Goal: Task Accomplishment & Management: Manage account settings

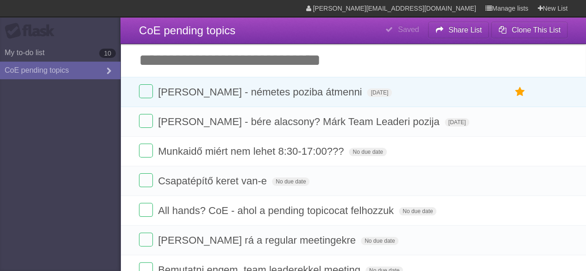
click at [187, 61] on input "Add another task" at bounding box center [354, 60] width 466 height 32
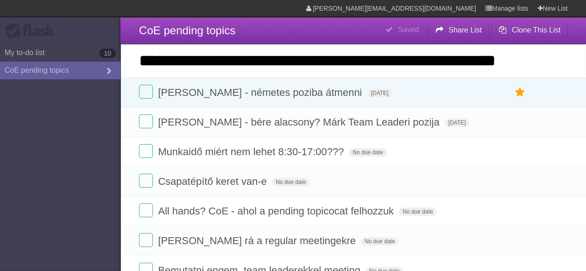
scroll to position [0, 18]
type input "**********"
click input "*********" at bounding box center [0, 0] width 0 height 0
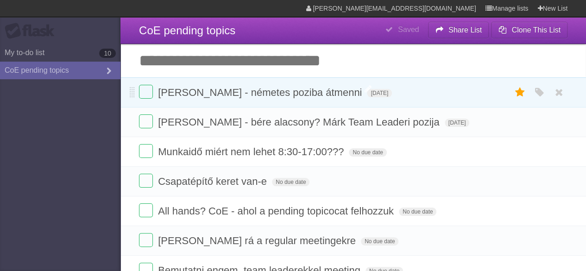
scroll to position [0, 0]
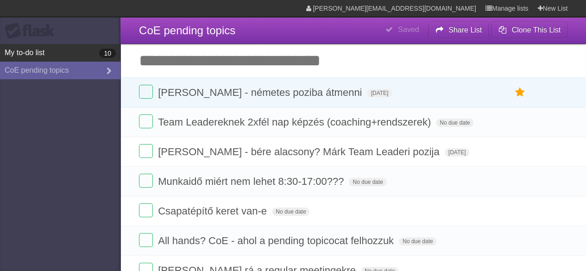
click at [35, 50] on link "My to-do list 10" at bounding box center [60, 53] width 121 height 18
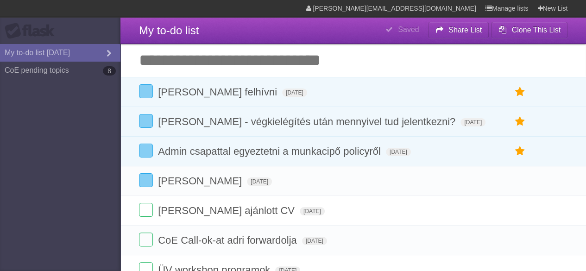
type span "[DATE]"
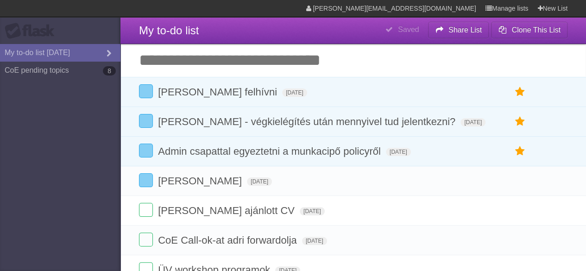
type span "[DATE]"
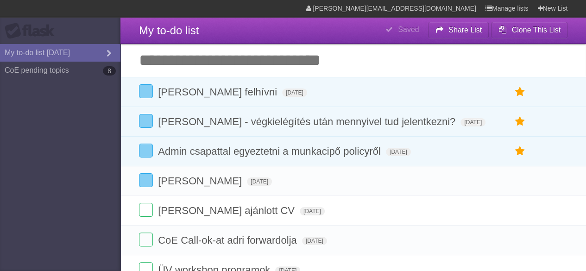
type span "[DATE]"
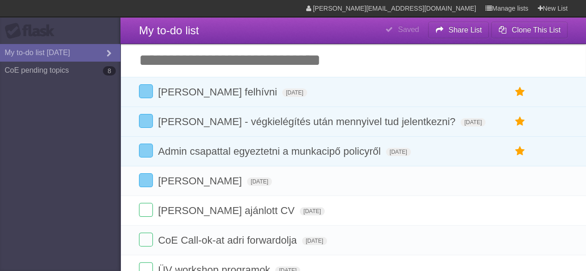
type span "[DATE]"
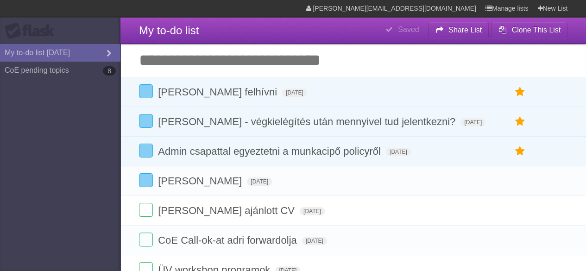
type span "[DATE]"
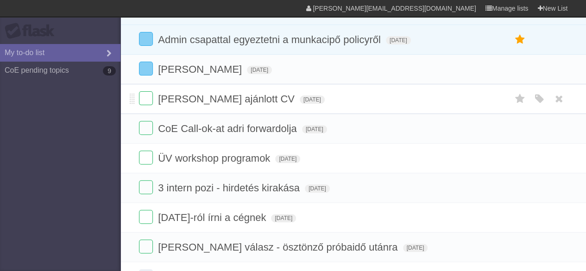
scroll to position [64, 0]
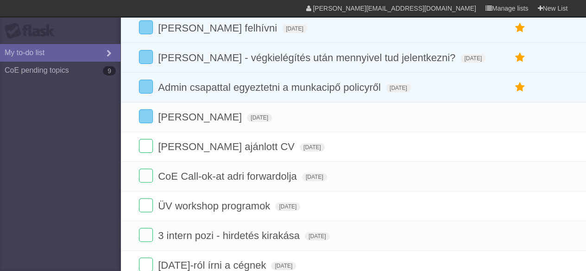
click at [38, 9] on section "[PERSON_NAME][EMAIL_ADDRESS][DOMAIN_NAME] Manage lists New List" at bounding box center [293, 8] width 586 height 17
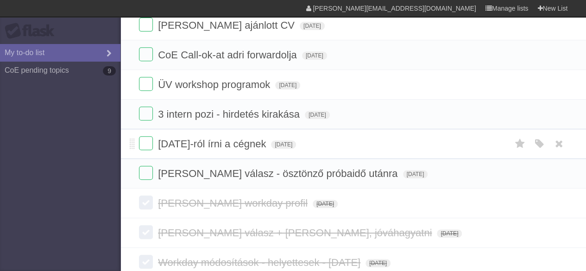
scroll to position [139, 0]
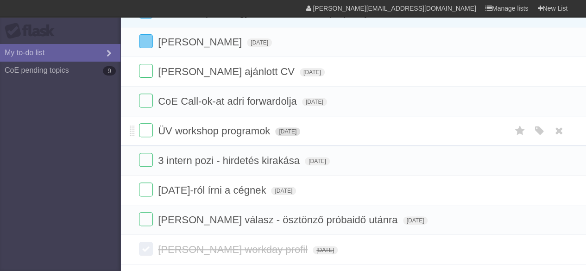
click at [294, 130] on span "[DATE]" at bounding box center [287, 131] width 25 height 8
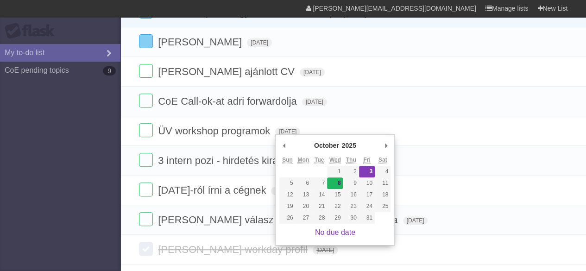
type span "[DATE]"
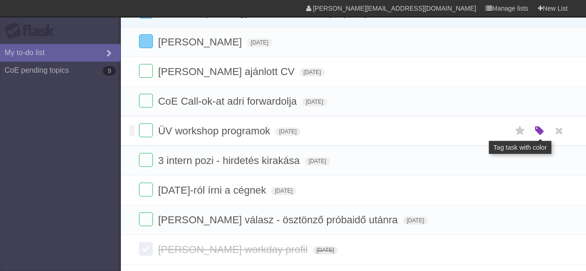
click at [535, 132] on icon "button" at bounding box center [539, 131] width 13 height 12
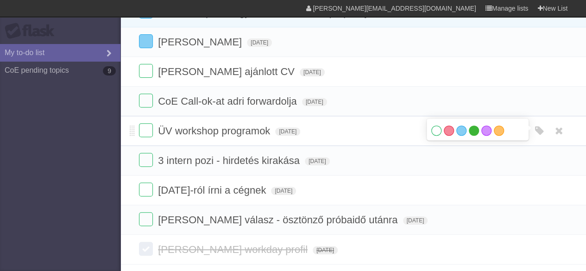
click at [472, 132] on label "Green" at bounding box center [474, 131] width 10 height 10
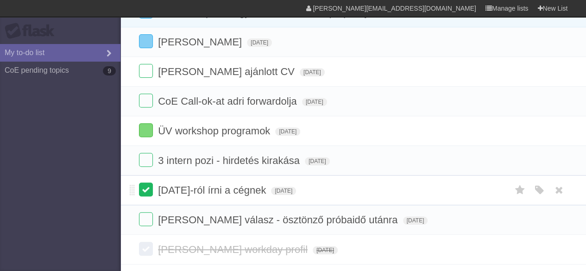
click at [146, 191] on label at bounding box center [146, 190] width 14 height 14
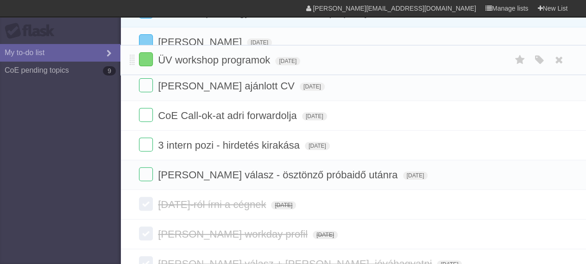
drag, startPoint x: 133, startPoint y: 132, endPoint x: 130, endPoint y: 61, distance: 71.0
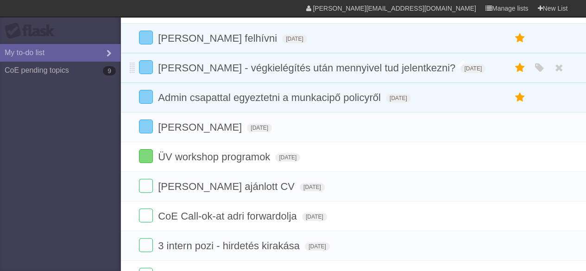
scroll to position [0, 0]
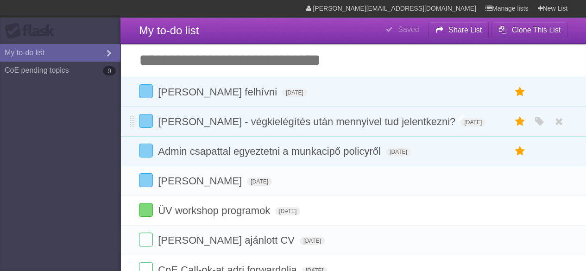
click at [404, 122] on span "[PERSON_NAME] - végkielégítés után mennyivel tud jelentkezni?" at bounding box center [308, 122] width 300 height 12
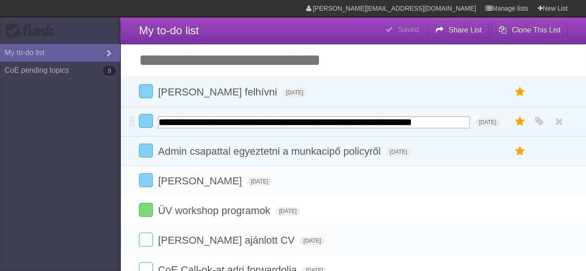
click at [227, 124] on input "**********" at bounding box center [314, 122] width 312 height 12
type input "**********"
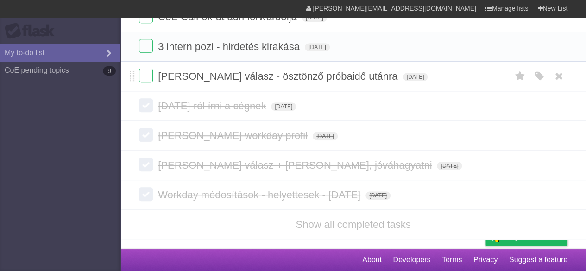
scroll to position [265, 0]
click at [318, 222] on link "Show all completed tasks" at bounding box center [353, 225] width 115 height 12
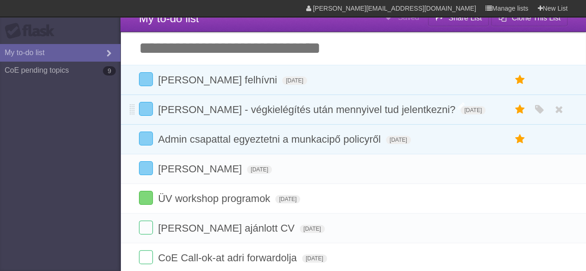
scroll to position [0, 0]
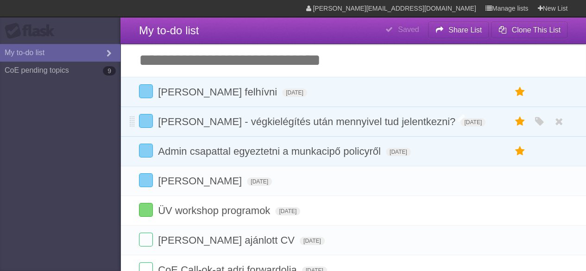
click at [187, 61] on input "Add another task" at bounding box center [354, 60] width 466 height 32
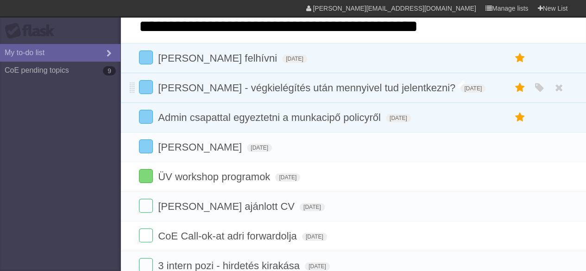
scroll to position [19, 0]
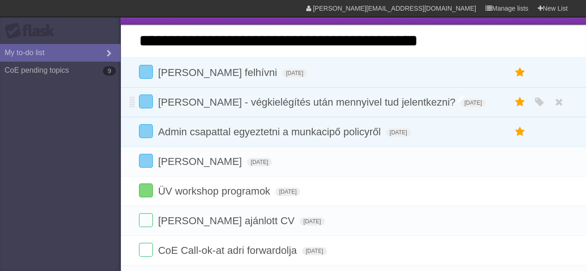
type input "**********"
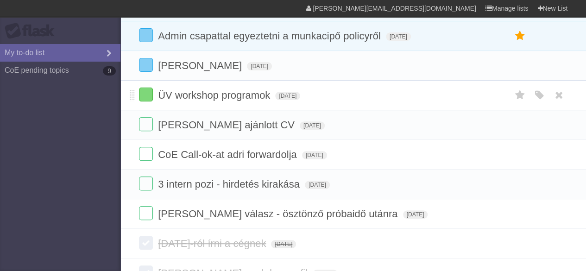
scroll to position [112, 0]
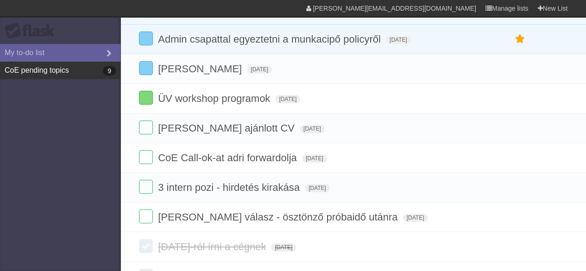
click at [53, 69] on link "CoE pending topics 9" at bounding box center [60, 71] width 121 height 18
